Goal: Answer question/provide support: Share knowledge or assist other users

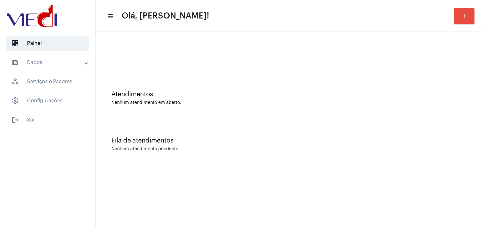
click at [280, 226] on mat-sidenav-content "menu Olá, Karen! add Atendimentos Nenhum atendimento em aberto. Fila de atendim…" at bounding box center [289, 113] width 387 height 227
click at [439, 82] on div "Atendimentos Nenhum atendimento em aberto." at bounding box center [289, 95] width 381 height 46
click at [437, 140] on div "Fila de atendimentos" at bounding box center [289, 140] width 356 height 7
click at [412, 132] on div "Fila de atendimentos Nenhum atendimento pendente." at bounding box center [289, 141] width 381 height 46
click at [447, 118] on div "Fila de atendimentos Nenhum atendimento pendente." at bounding box center [289, 141] width 381 height 46
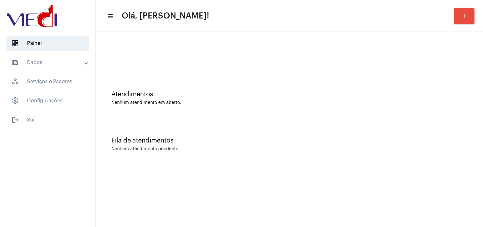
click at [435, 111] on div "Atendimentos Nenhum atendimento em aberto." at bounding box center [289, 95] width 381 height 46
click at [431, 89] on div "Atendimentos Nenhum atendimento em aberto." at bounding box center [289, 95] width 381 height 46
click at [412, 119] on div "Fila de atendimentos Nenhum atendimento pendente." at bounding box center [289, 141] width 381 height 46
click at [455, 119] on div "Fila de atendimentos Nenhum atendimento pendente." at bounding box center [289, 141] width 381 height 46
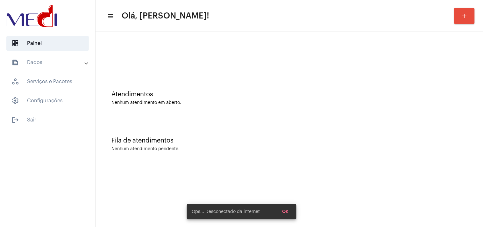
drag, startPoint x: 421, startPoint y: 209, endPoint x: 457, endPoint y: 139, distance: 78.7
click at [457, 139] on div "Fila de atendimentos" at bounding box center [289, 140] width 356 height 7
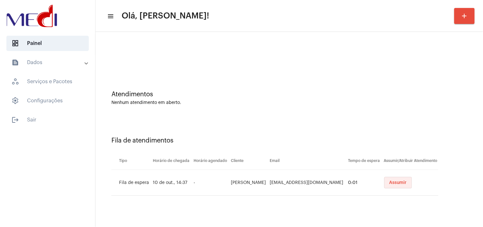
click at [399, 180] on button "Assumir" at bounding box center [398, 182] width 28 height 11
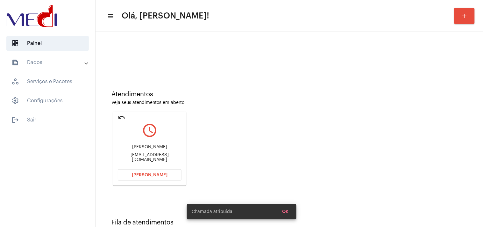
click at [168, 158] on div "avilacirurgiaeurologia@gmail.com" at bounding box center [150, 158] width 64 height 10
copy mat-card-content "avilacirurgiaeurologia@gmail.com Abrir Chamada"
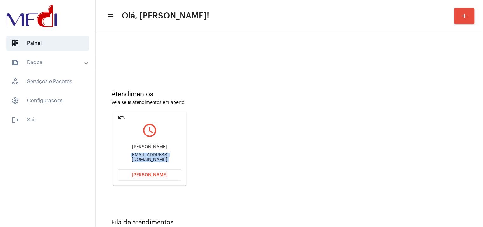
click at [148, 169] on button "Abrir Chamada" at bounding box center [150, 174] width 64 height 11
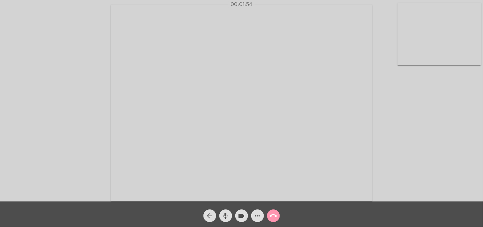
click at [275, 216] on mat-icon "call_end" at bounding box center [274, 216] width 8 height 8
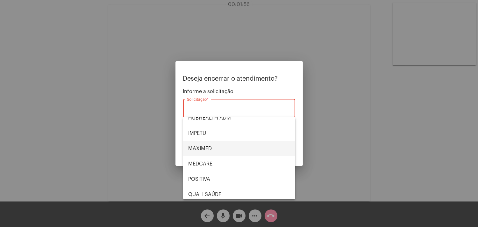
scroll to position [71, 0]
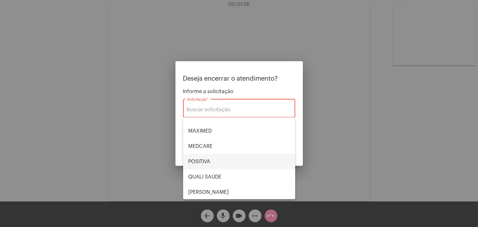
click at [214, 160] on span "POSITIVA" at bounding box center [239, 161] width 102 height 15
type input "POSITIVA"
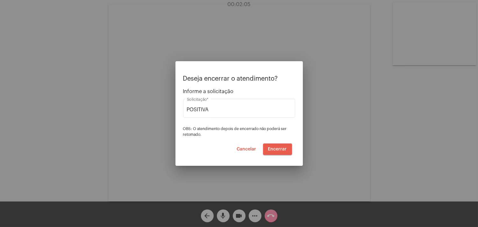
click at [280, 147] on span "Encerrar" at bounding box center [277, 149] width 19 height 4
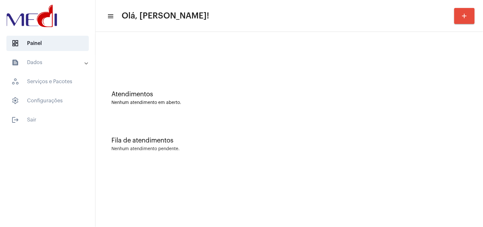
click at [425, 135] on div "Fila de atendimentos Nenhum atendimento pendente." at bounding box center [289, 141] width 381 height 46
click at [431, 82] on div "Atendimentos Nenhum atendimento em aberto." at bounding box center [289, 95] width 381 height 46
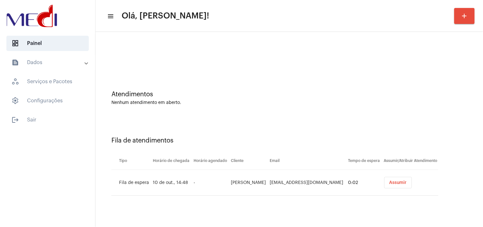
click at [399, 181] on span "Assumir" at bounding box center [398, 182] width 18 height 4
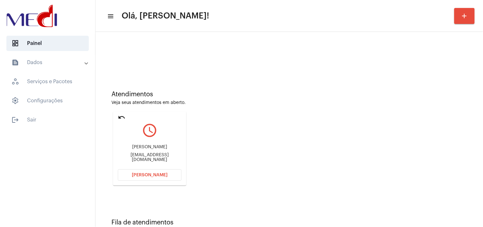
click at [447, 91] on div "Atendimentos" at bounding box center [289, 94] width 356 height 7
click at [165, 157] on div "vitorinorodrigo77@gmail.com" at bounding box center [150, 158] width 64 height 10
copy mat-card-content "vitorinorodrigo77@gmail.com Abrir Chamada"
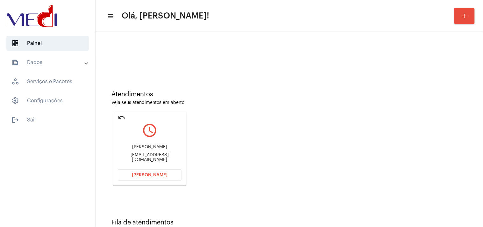
click at [145, 175] on span "Abrir Chamada" at bounding box center [150, 175] width 36 height 4
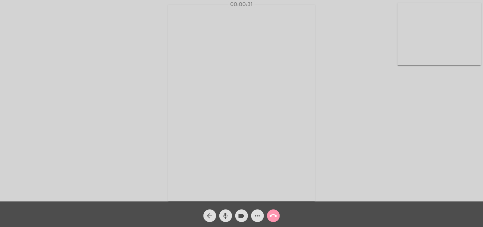
click at [241, 216] on mat-icon "videocam" at bounding box center [242, 216] width 8 height 8
click at [241, 216] on mat-icon "videocam_off" at bounding box center [242, 216] width 8 height 8
click at [272, 214] on mat-icon "call_end" at bounding box center [274, 216] width 8 height 8
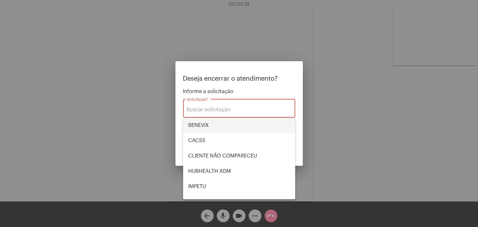
click at [212, 126] on span "BENEVIX" at bounding box center [239, 124] width 102 height 15
type input "BENEVIX"
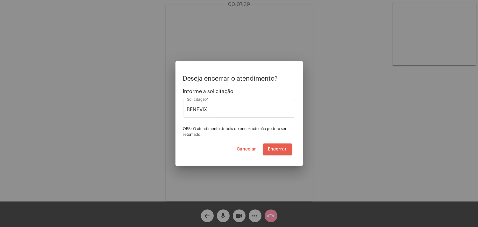
click at [279, 148] on span "Encerrar" at bounding box center [277, 149] width 19 height 4
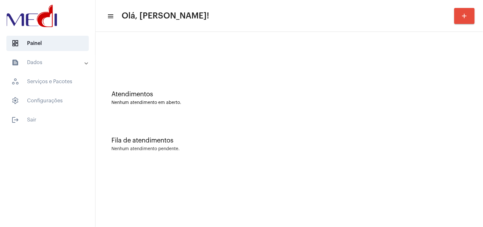
drag, startPoint x: 412, startPoint y: 116, endPoint x: 386, endPoint y: 116, distance: 25.8
click at [412, 116] on div "Atendimentos Nenhum atendimento em aberto." at bounding box center [289, 95] width 381 height 46
click at [384, 76] on div "Atendimentos Nenhum atendimento em aberto." at bounding box center [289, 95] width 381 height 46
